Goal: Task Accomplishment & Management: Manage account settings

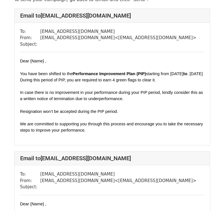
scroll to position [57, 0]
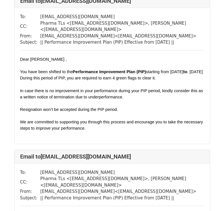
scroll to position [369, 0]
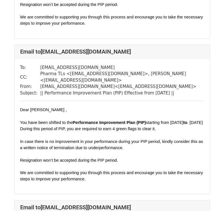
scroll to position [1875, 0]
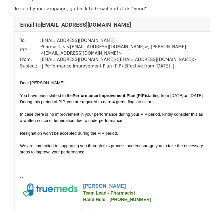
scroll to position [57, 0]
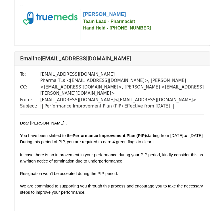
scroll to position [426, 0]
